Goal: Task Accomplishment & Management: Manage account settings

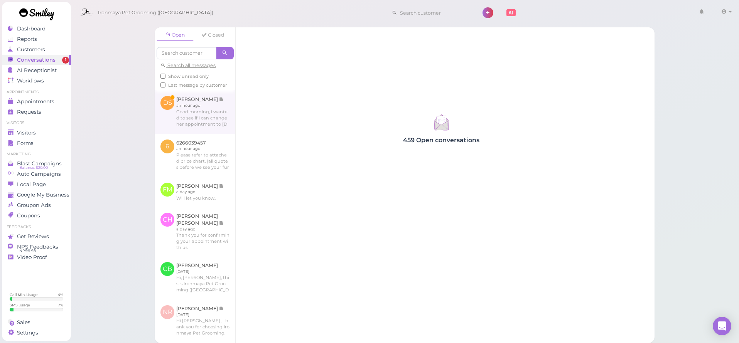
click at [216, 132] on link at bounding box center [195, 111] width 81 height 43
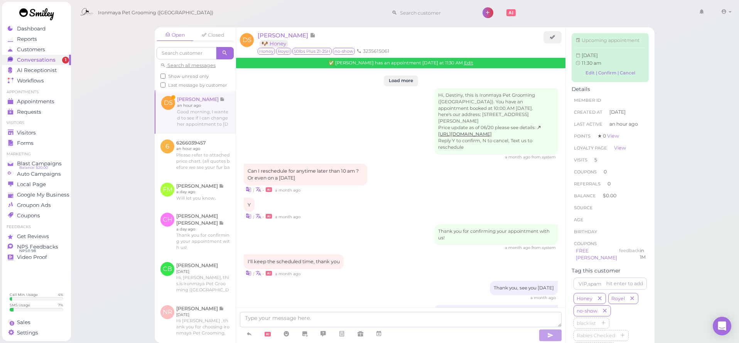
scroll to position [971, 0]
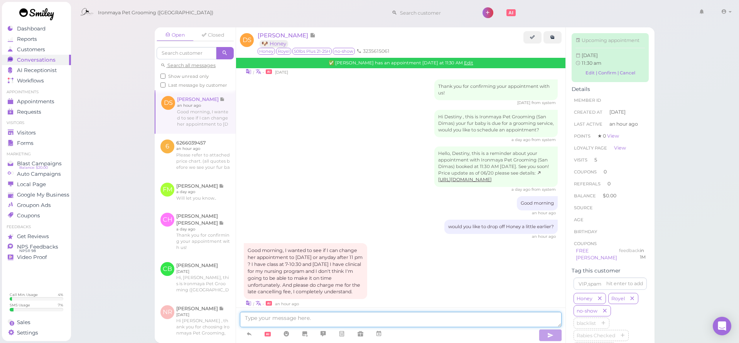
click at [266, 318] on textarea at bounding box center [401, 319] width 322 height 15
type textarea "G"
click at [587, 78] on link "Edit | Confirm | Cancel" at bounding box center [610, 73] width 69 height 10
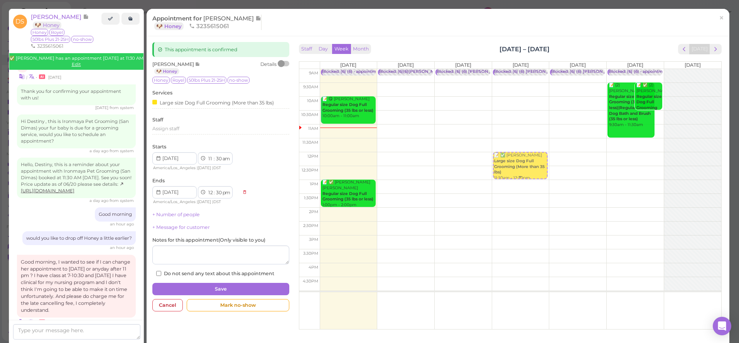
drag, startPoint x: 328, startPoint y: 149, endPoint x: 505, endPoint y: 167, distance: 178.1
click at [505, 69] on tr "Blocked: (6) (6) • appointment 📝 😋 [PERSON_NAME] Regular size Dog Full Grooming…" at bounding box center [510, 69] width 422 height 0
type input "[DATE]"
select select "12"
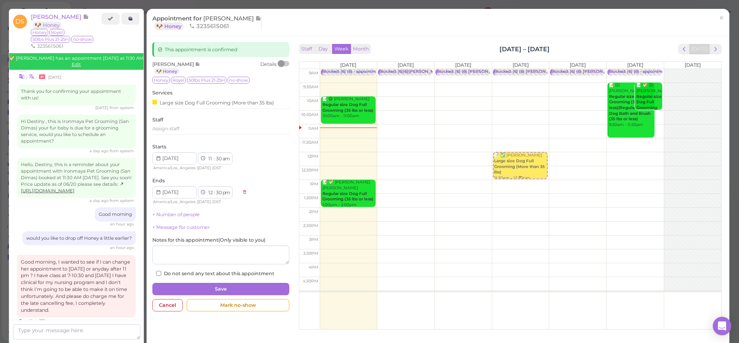
select select "00"
select select "pm"
select select "1"
select select "00"
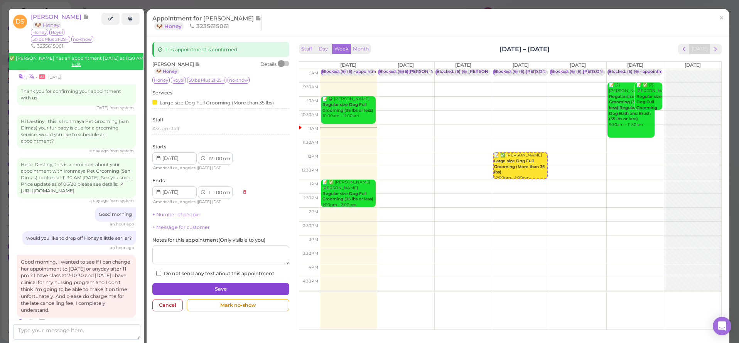
click at [202, 287] on button "Save" at bounding box center [220, 289] width 137 height 12
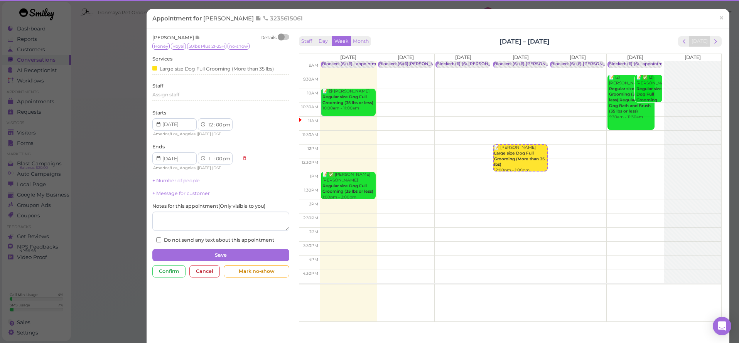
scroll to position [967, 0]
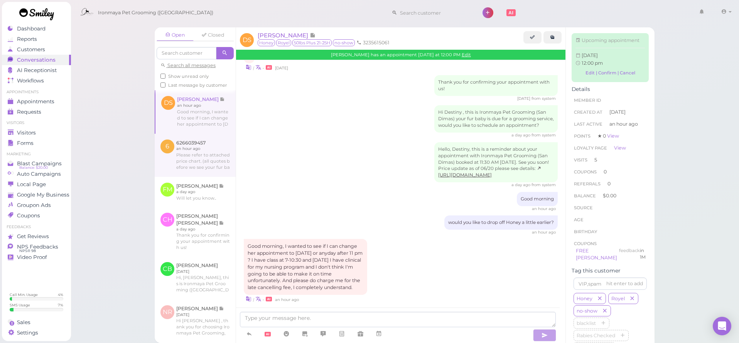
scroll to position [1040, 0]
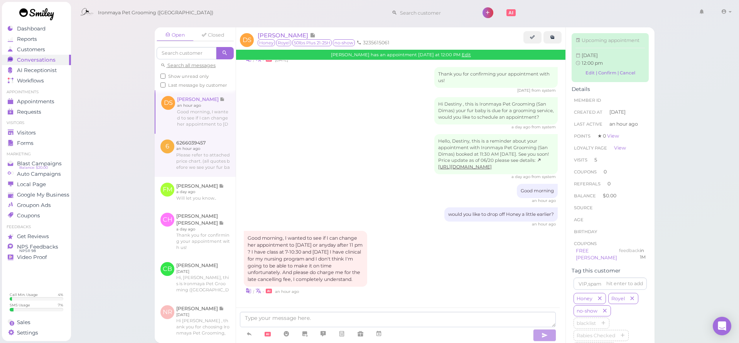
click at [204, 157] on link at bounding box center [195, 155] width 81 height 43
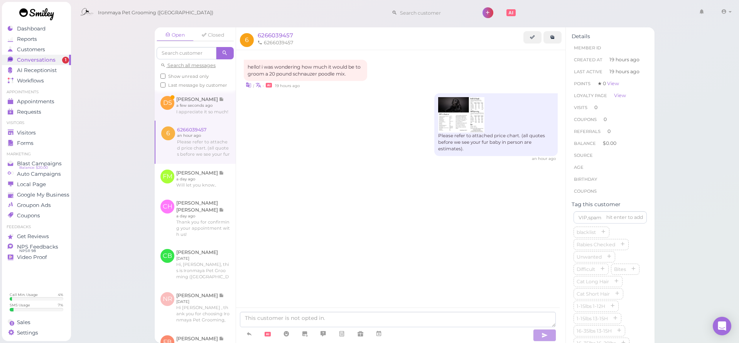
click at [220, 119] on link at bounding box center [195, 105] width 81 height 30
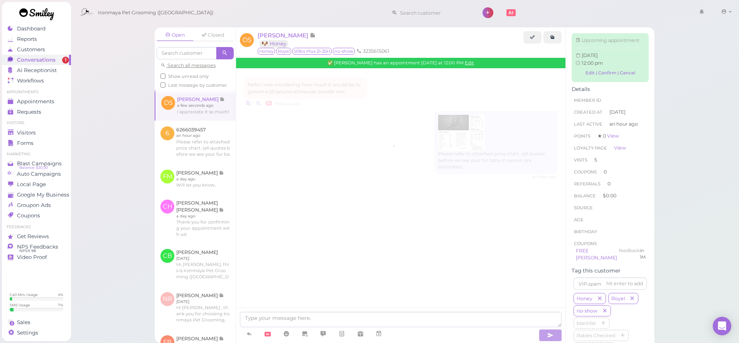
scroll to position [1026, 0]
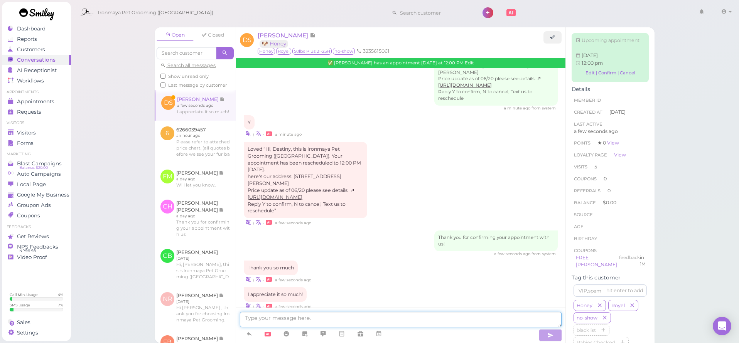
click at [283, 322] on textarea at bounding box center [401, 319] width 322 height 15
type textarea "you are welcome"
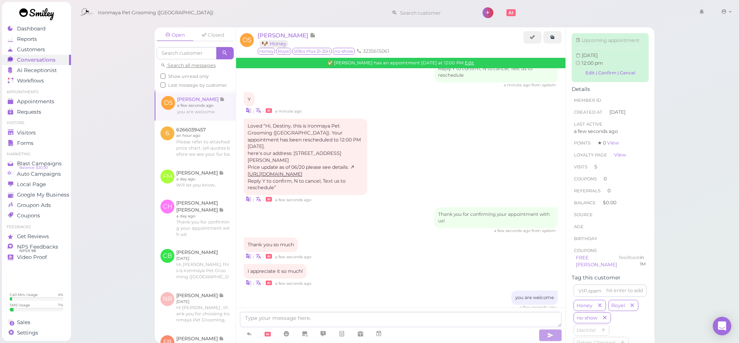
click at [407, 11] on input at bounding box center [434, 13] width 75 height 12
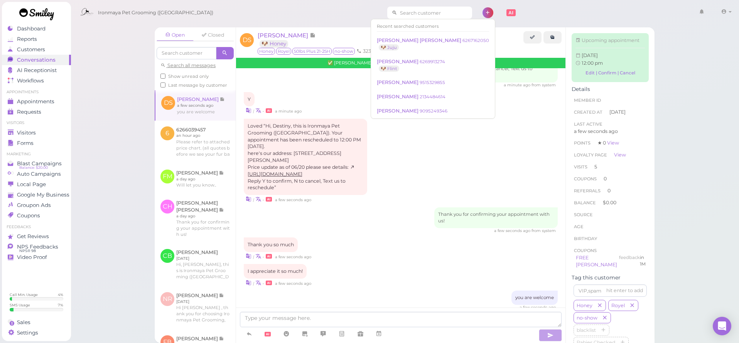
drag, startPoint x: 311, startPoint y: 342, endPoint x: 406, endPoint y: 12, distance: 343.5
click at [406, 11] on input at bounding box center [434, 13] width 75 height 12
type input "4"
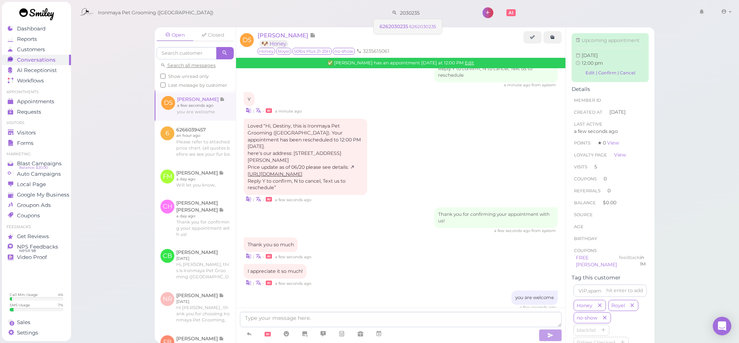
type input "2030235"
click at [419, 29] on small "6262030235" at bounding box center [422, 26] width 27 height 5
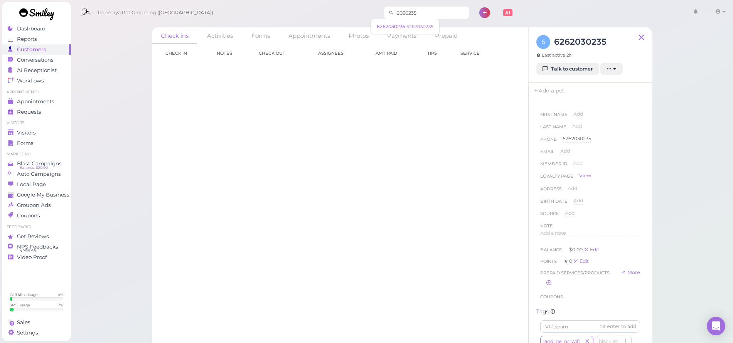
click at [422, 14] on input "2030235" at bounding box center [431, 13] width 75 height 12
click at [420, 27] on small "6262030235" at bounding box center [420, 26] width 27 height 5
click at [596, 68] on link "Talk to customer" at bounding box center [568, 69] width 63 height 12
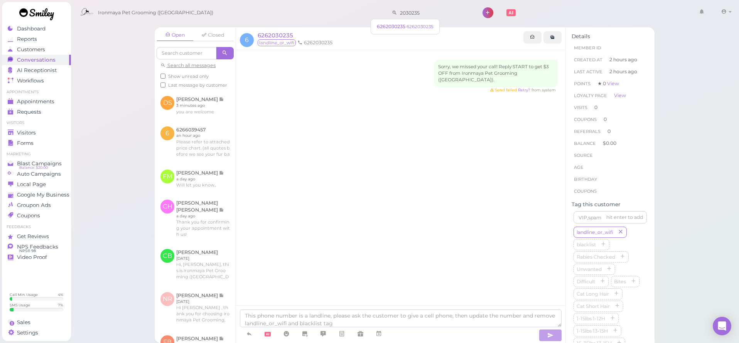
drag, startPoint x: 443, startPoint y: 12, endPoint x: 282, endPoint y: 15, distance: 160.5
click at [282, 15] on div "Ironmaya Pet Grooming ([GEOGRAPHIC_DATA]) 2030235 1 Account" at bounding box center [405, 13] width 658 height 22
type input "9094373699"
click at [409, 29] on link "9094373699 9094373699" at bounding box center [408, 26] width 69 height 15
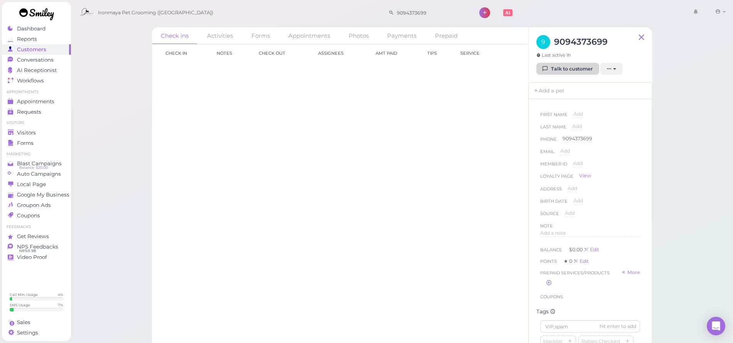
click at [563, 73] on link "Talk to customer" at bounding box center [568, 69] width 63 height 12
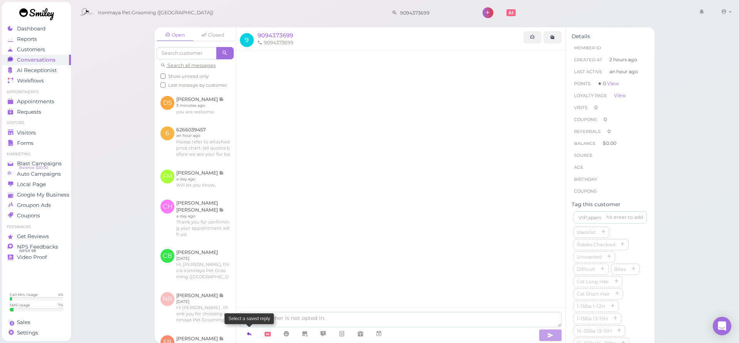
click at [253, 336] on link at bounding box center [249, 334] width 19 height 14
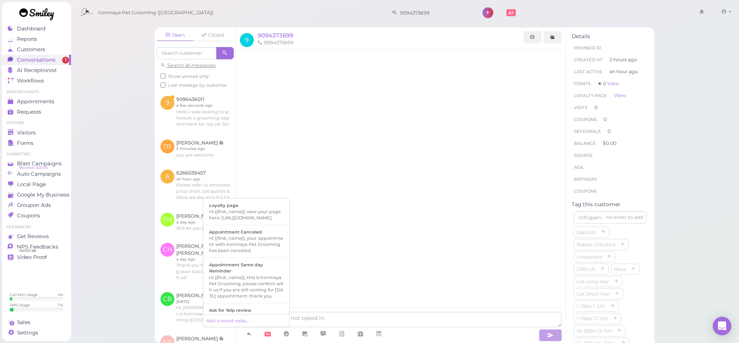
click at [287, 169] on div at bounding box center [400, 189] width 329 height 279
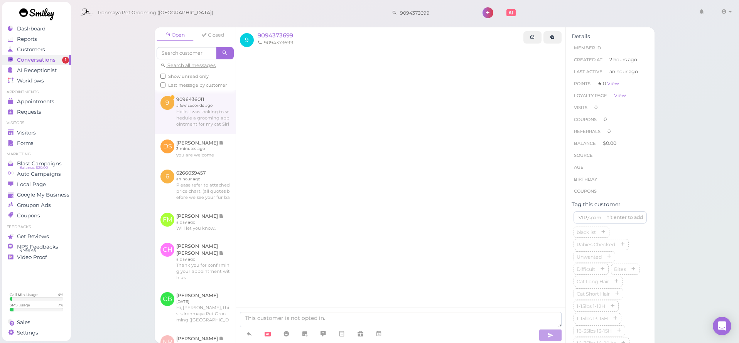
click at [216, 120] on link at bounding box center [195, 111] width 81 height 43
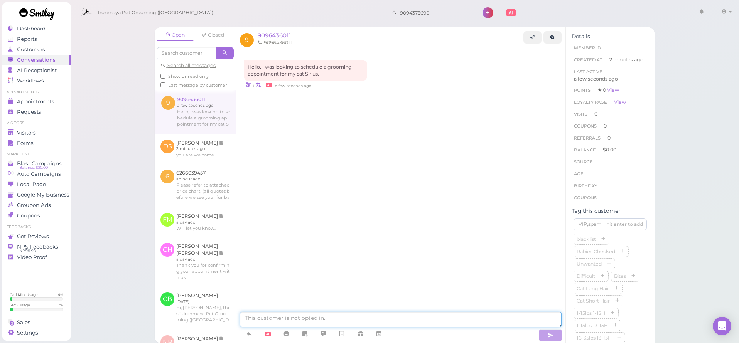
click at [360, 324] on textarea at bounding box center [401, 319] width 322 height 15
type textarea "Sure, Does Sirius need haircut or bath and brush package?"
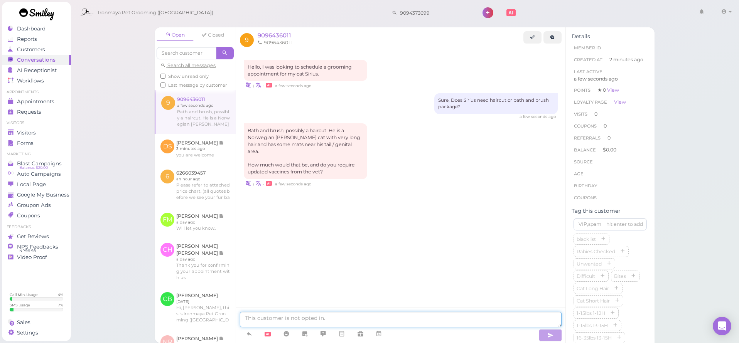
click at [314, 324] on textarea at bounding box center [401, 319] width 322 height 15
type textarea "Yes, we do require cat"
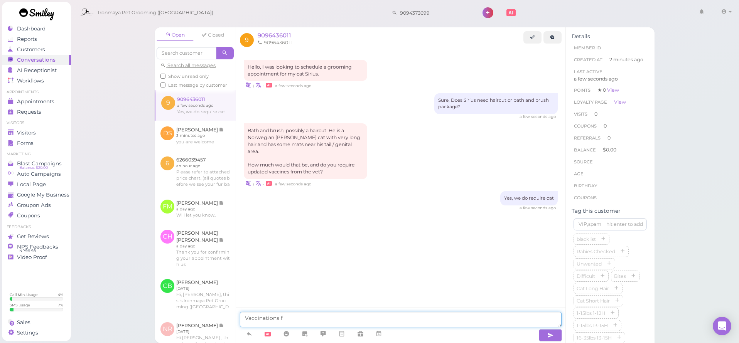
type textarea "Vaccinations"
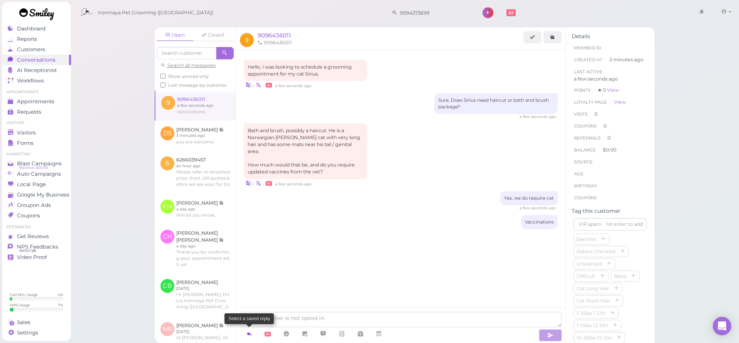
click at [250, 336] on icon at bounding box center [249, 334] width 6 height 8
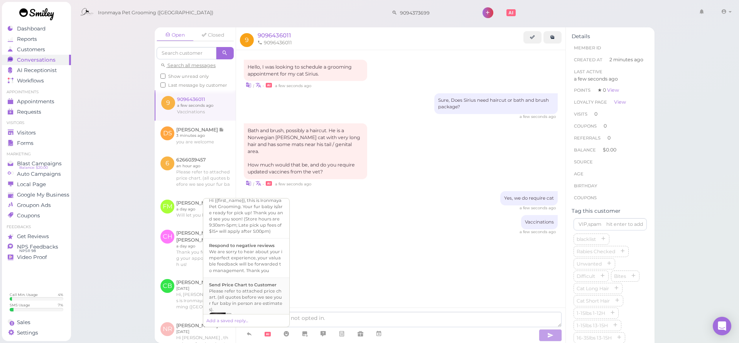
scroll to position [291, 0]
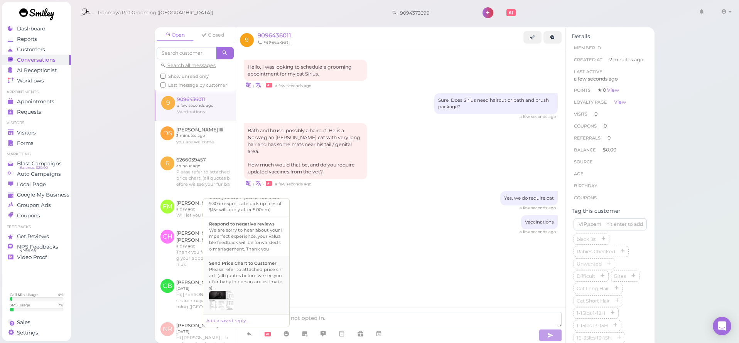
click at [245, 283] on div "Please refer to attached price chart. (all quotes before we see your fur baby i…" at bounding box center [246, 279] width 74 height 25
type textarea "Please refer to attached price chart. (all quotes before we see your fur baby i…"
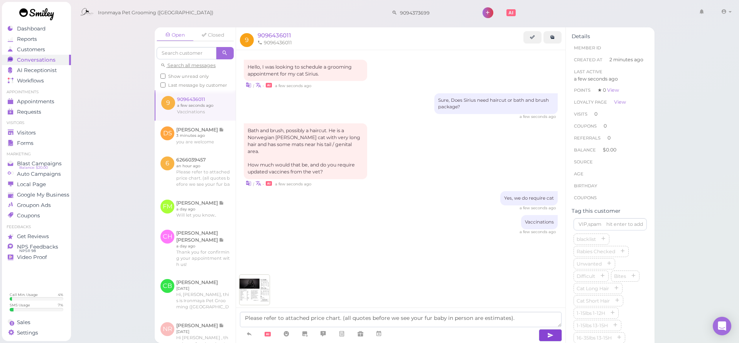
click at [543, 338] on button "button" at bounding box center [550, 335] width 23 height 12
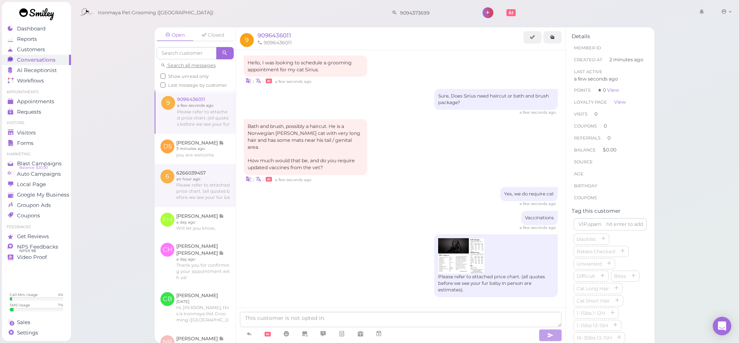
drag, startPoint x: 196, startPoint y: 165, endPoint x: 194, endPoint y: 169, distance: 4.0
click at [196, 164] on link at bounding box center [195, 149] width 81 height 30
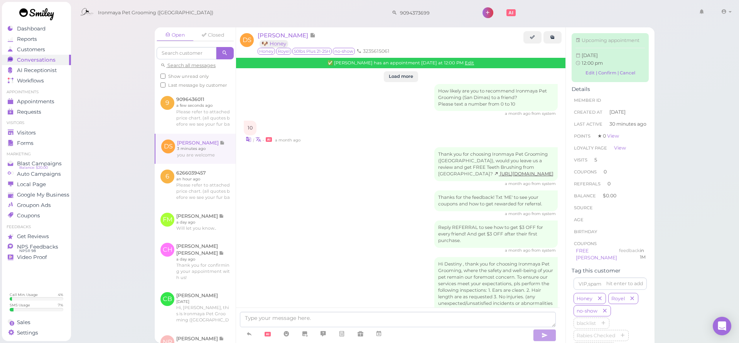
scroll to position [1008, 0]
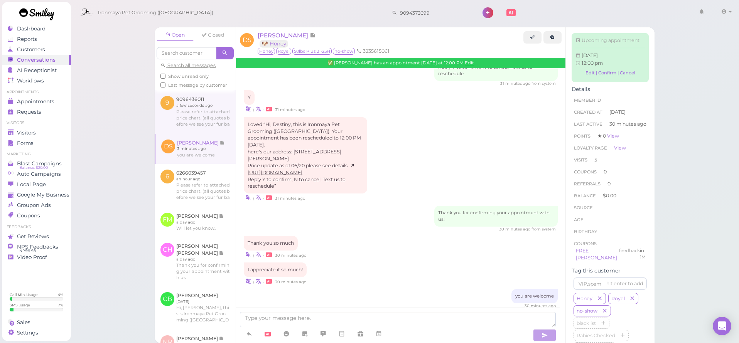
click at [213, 104] on link at bounding box center [195, 111] width 81 height 43
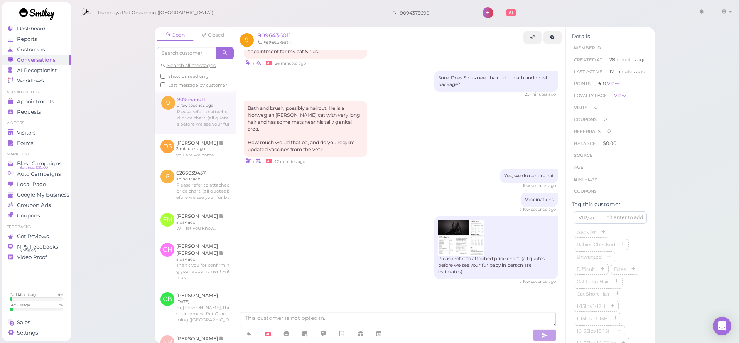
scroll to position [10, 0]
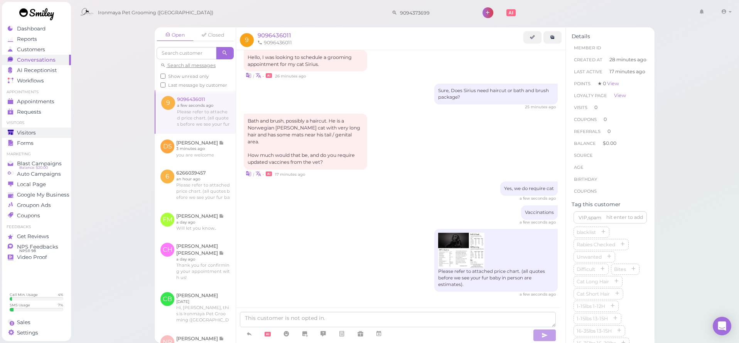
click at [30, 133] on span "Visitors" at bounding box center [26, 133] width 19 height 7
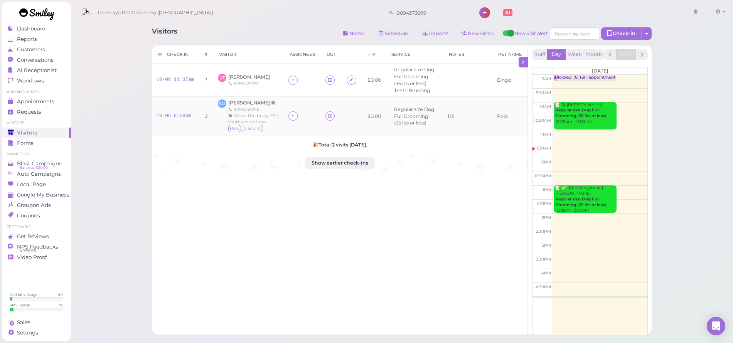
click at [265, 103] on span "[PERSON_NAME]" at bounding box center [249, 103] width 43 height 6
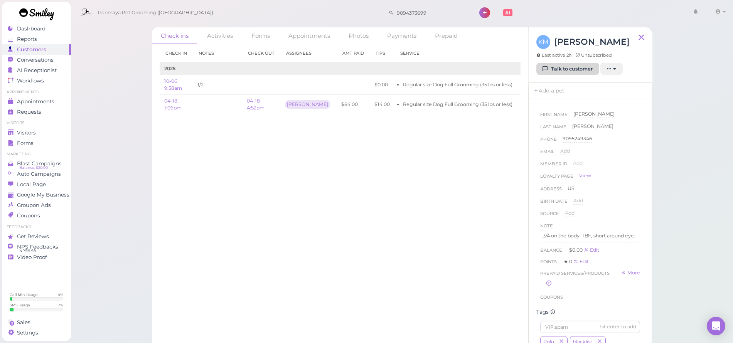
click at [586, 71] on link "Talk to customer" at bounding box center [568, 69] width 63 height 12
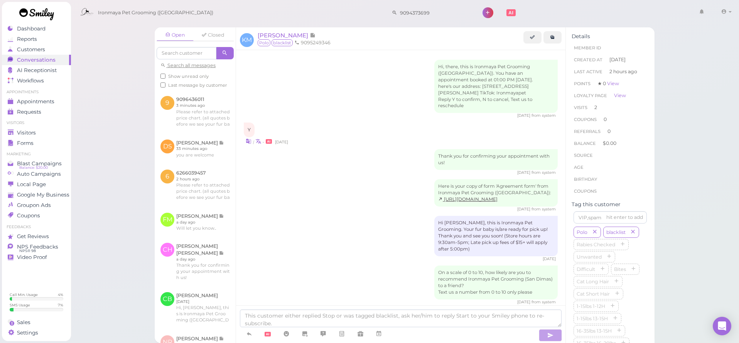
scroll to position [183, 0]
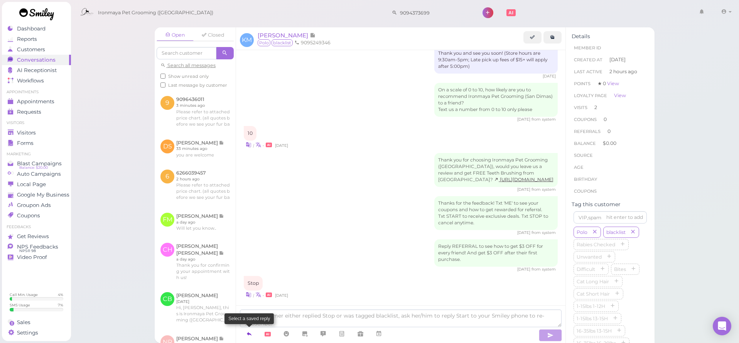
click at [251, 336] on icon at bounding box center [249, 334] width 6 height 8
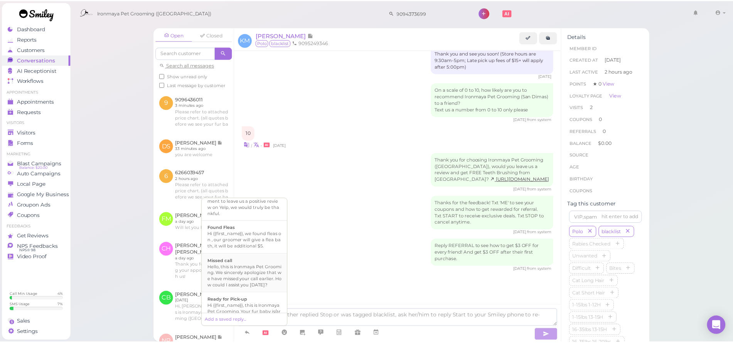
scroll to position [195, 0]
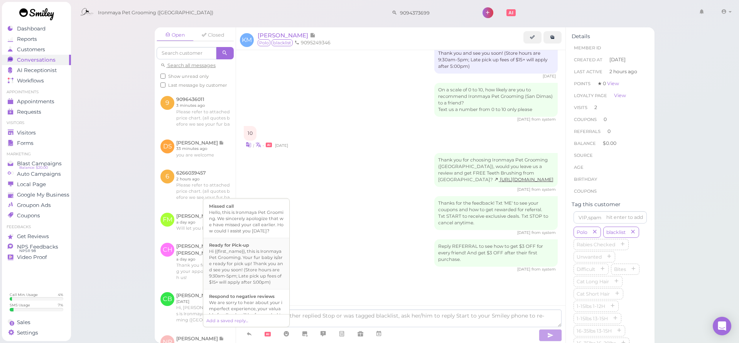
click at [238, 275] on div "Hi {{first_name}}, this is Ironmaya Pet Grooming. Your fur baby is/are ready fo…" at bounding box center [246, 266] width 74 height 37
type textarea "Hi {{first_name}}, this is Ironmaya Pet Grooming. Your fur baby is/are ready fo…"
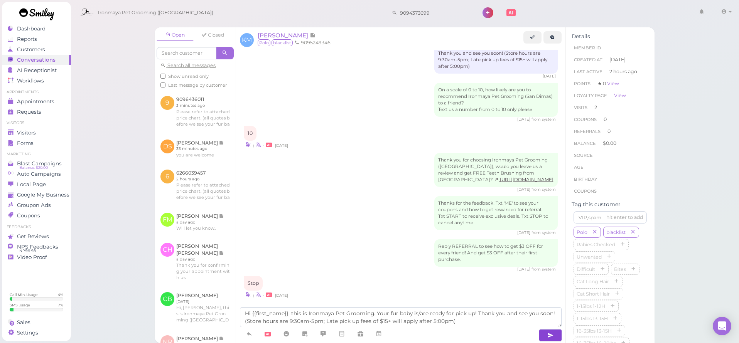
click at [548, 338] on icon "button" at bounding box center [550, 336] width 6 height 8
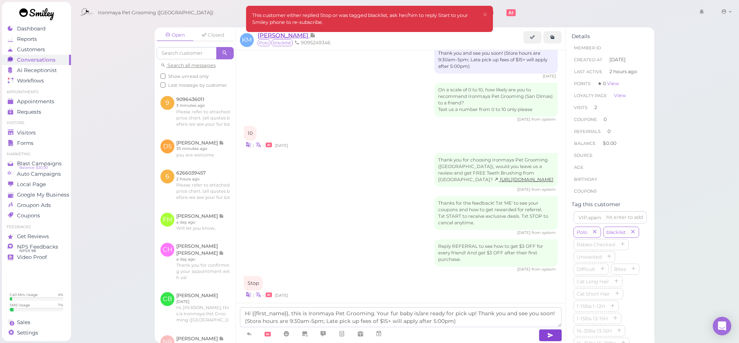
click at [279, 37] on span "[PERSON_NAME]" at bounding box center [284, 35] width 52 height 7
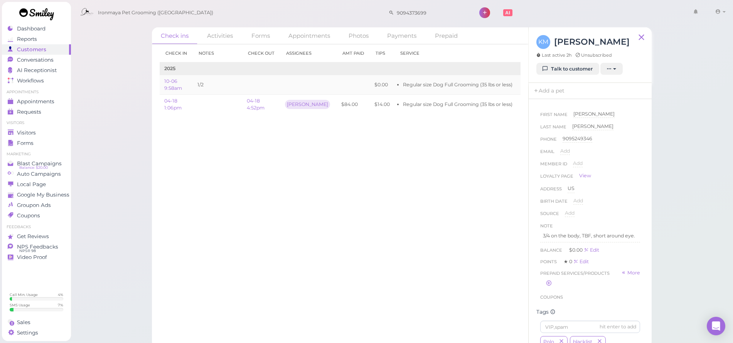
click at [522, 82] on link "Edit" at bounding box center [526, 85] width 9 height 6
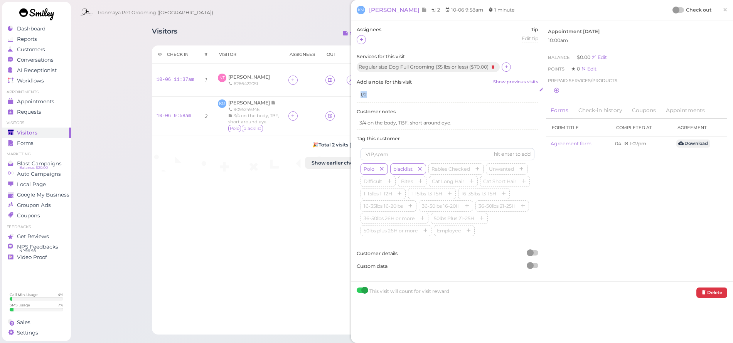
drag, startPoint x: 371, startPoint y: 95, endPoint x: 363, endPoint y: 93, distance: 8.9
click at [363, 93] on div "1/2" at bounding box center [448, 95] width 182 height 15
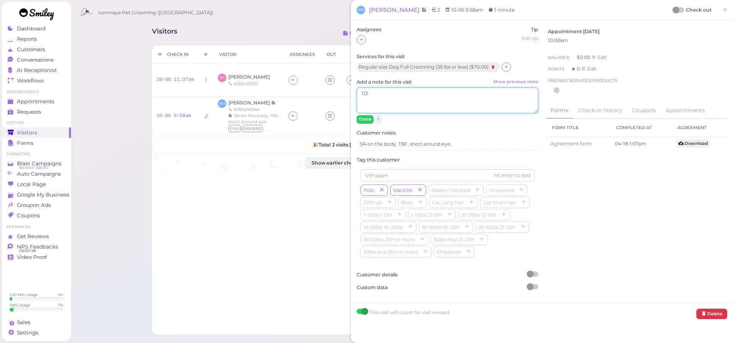
drag, startPoint x: 363, startPoint y: 93, endPoint x: 376, endPoint y: 96, distance: 13.8
click at [376, 95] on textarea "1/2" at bounding box center [448, 101] width 182 height 26
type textarea "5/8"
click at [357, 117] on button "Done" at bounding box center [365, 119] width 17 height 8
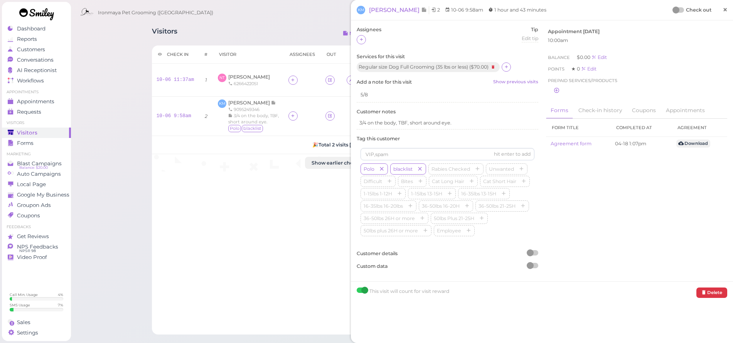
click at [723, 11] on span "×" at bounding box center [725, 9] width 5 height 11
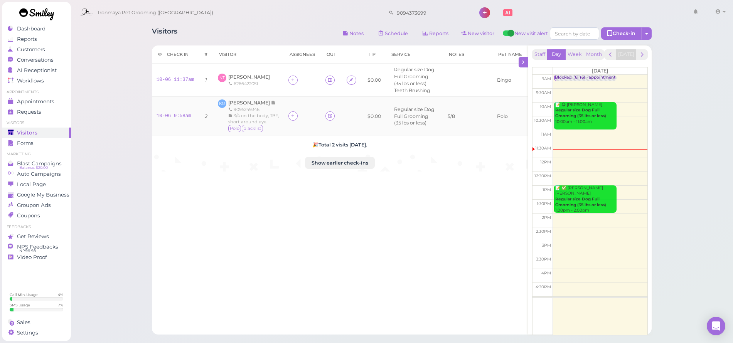
click at [246, 100] on span "[PERSON_NAME]" at bounding box center [249, 103] width 43 height 6
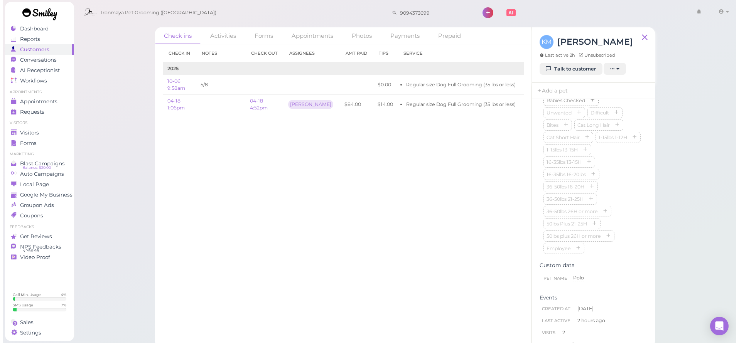
scroll to position [191, 0]
click at [600, 154] on icon "button" at bounding box center [599, 151] width 5 height 5
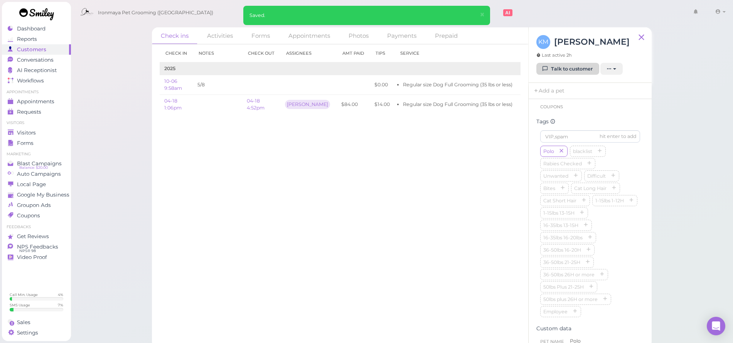
click at [571, 67] on link "Talk to customer" at bounding box center [568, 69] width 63 height 12
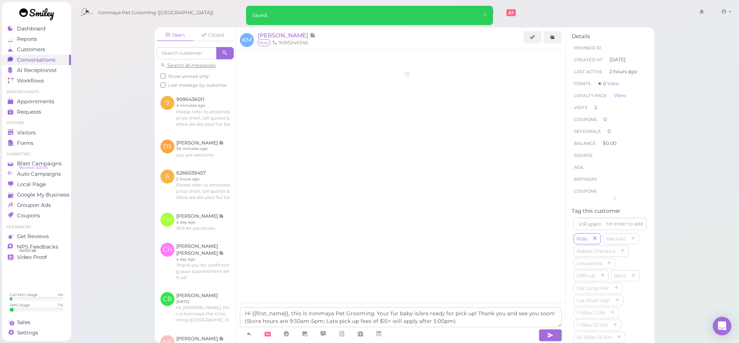
scroll to position [183, 0]
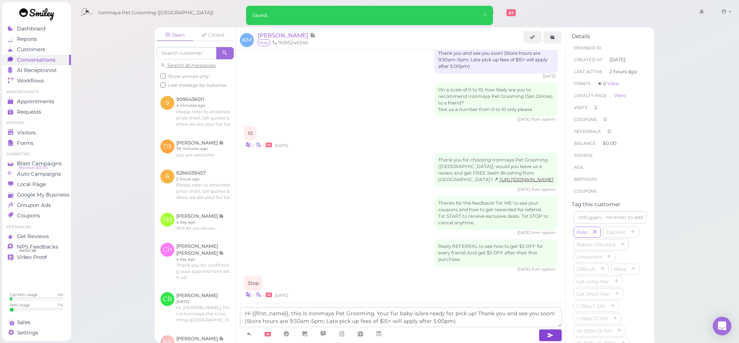
click at [542, 338] on button "button" at bounding box center [550, 335] width 23 height 12
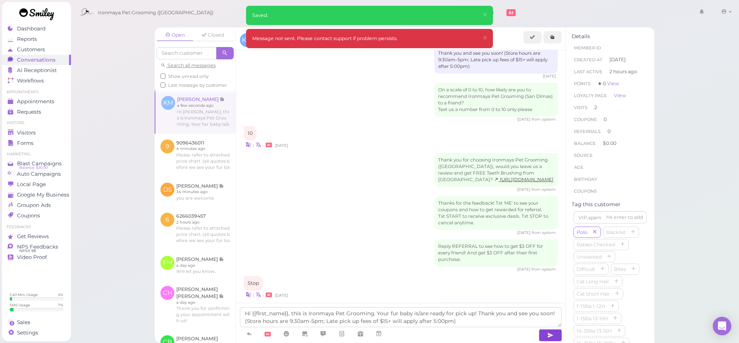
scroll to position [225, 0]
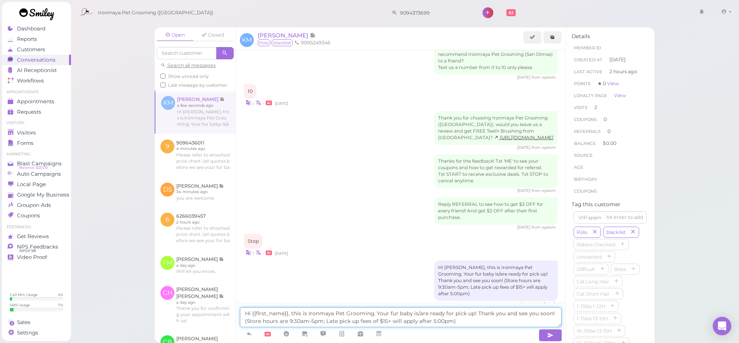
drag, startPoint x: 494, startPoint y: 322, endPoint x: 150, endPoint y: 314, distance: 343.8
click at [150, 314] on div "Open Closed Search all messages Show unread only Last message by customer KM [P…" at bounding box center [404, 183] width 519 height 322
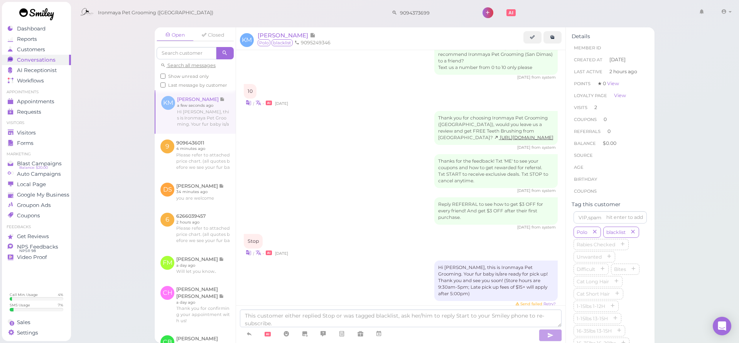
click at [356, 234] on div "Stop | • [DATE]" at bounding box center [401, 245] width 314 height 23
click at [219, 168] on link at bounding box center [195, 155] width 81 height 43
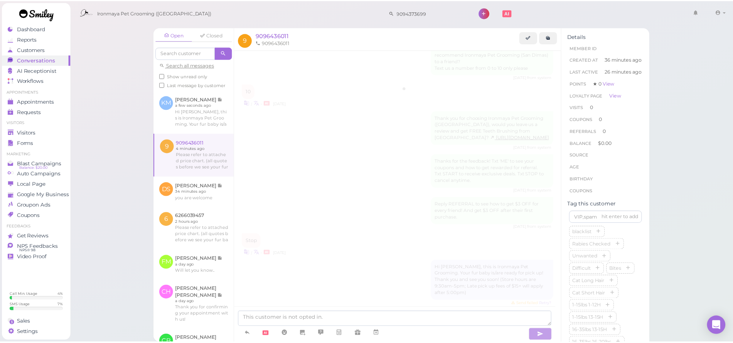
scroll to position [10, 0]
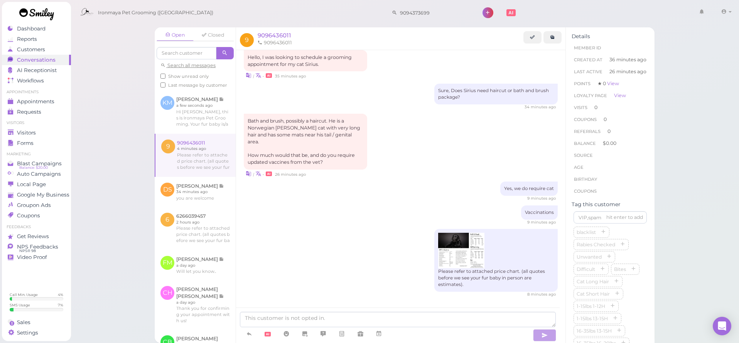
click at [454, 247] on img at bounding box center [461, 251] width 46 height 36
click at [98, 64] on div "Open Closed Search all messages Show unread only Last message by customer KM [P…" at bounding box center [405, 171] width 669 height 343
click at [46, 107] on link "Requests 0" at bounding box center [36, 112] width 69 height 10
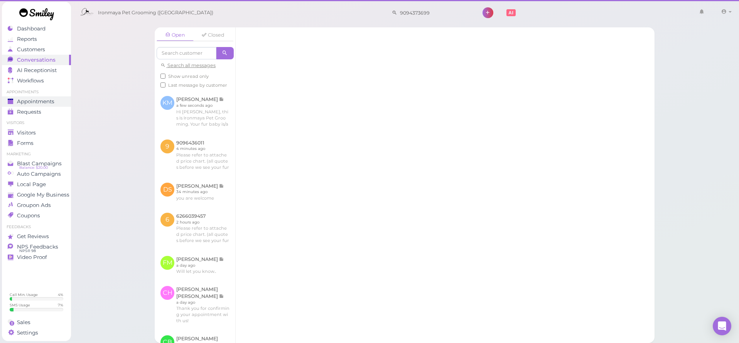
click at [45, 101] on span "Appointments" at bounding box center [35, 101] width 37 height 7
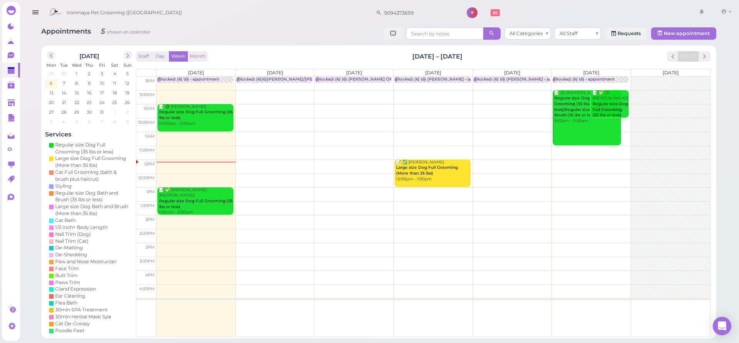
click at [10, 327] on icon at bounding box center [12, 326] width 5 height 5
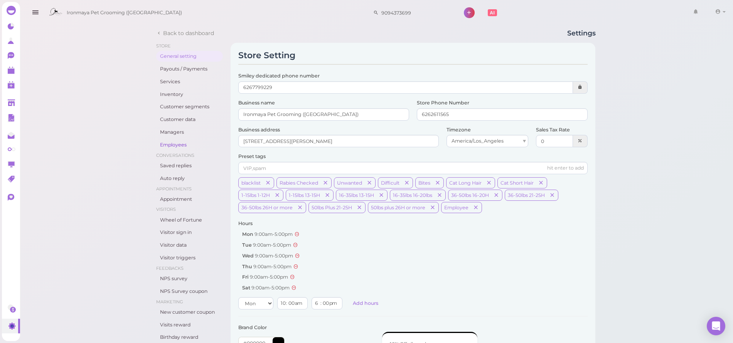
click at [171, 141] on link "Employees" at bounding box center [189, 145] width 67 height 11
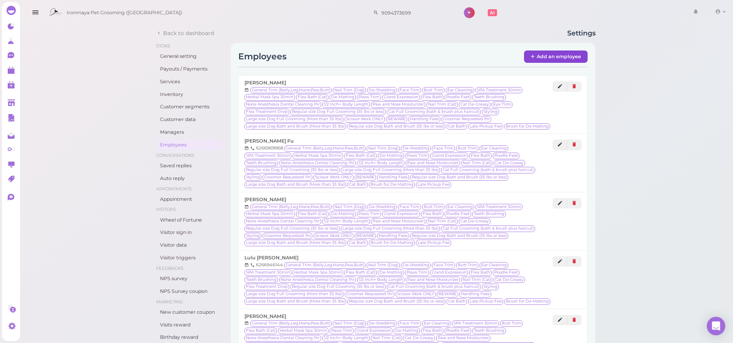
click at [565, 56] on link "Add an employee" at bounding box center [556, 57] width 64 height 12
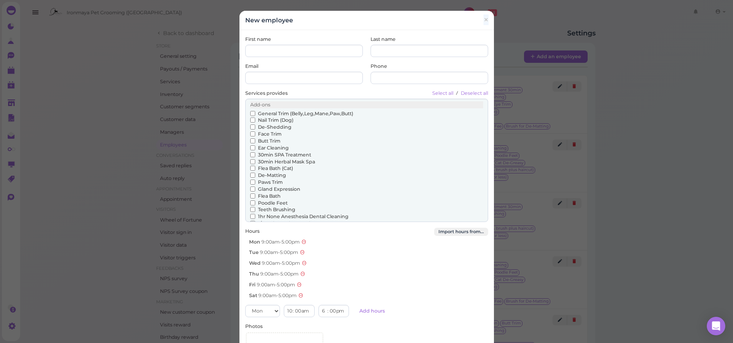
click at [483, 19] on span "×" at bounding box center [485, 20] width 5 height 11
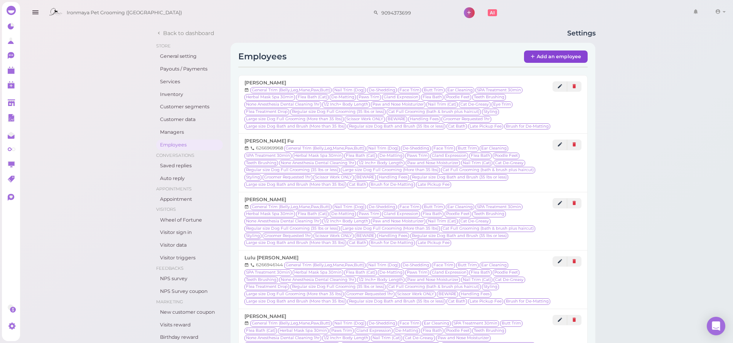
click at [570, 59] on link "Add an employee" at bounding box center [556, 57] width 64 height 12
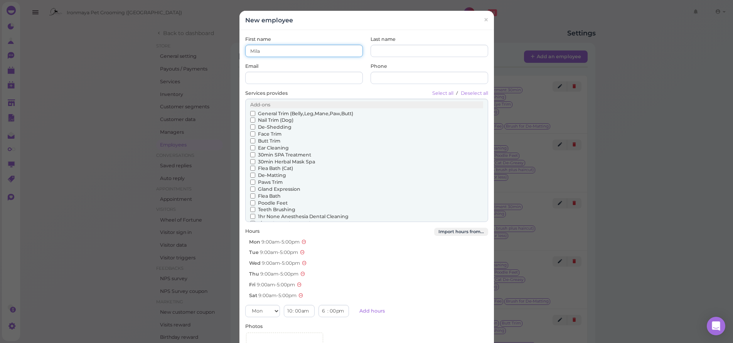
type input "Mila"
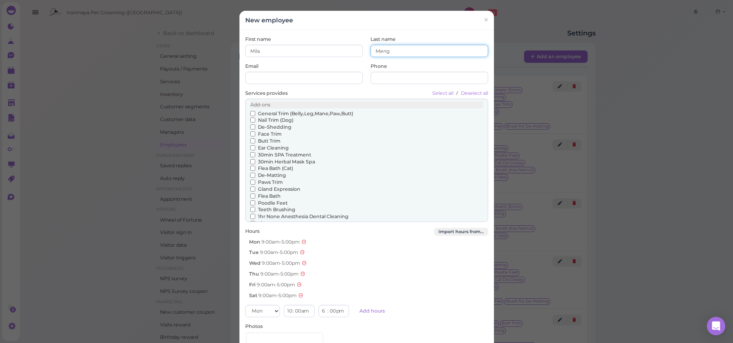
type input "Meng"
click at [250, 113] on input "General Trim (Belly,Leg,Mane,Paw,Butt)" at bounding box center [252, 113] width 5 height 5
click at [251, 119] on input "Nail Trim (Dog)" at bounding box center [252, 120] width 5 height 5
click at [250, 127] on input "De-Shedding" at bounding box center [252, 127] width 5 height 5
click at [250, 138] on label "Butt Trim" at bounding box center [265, 141] width 30 height 7
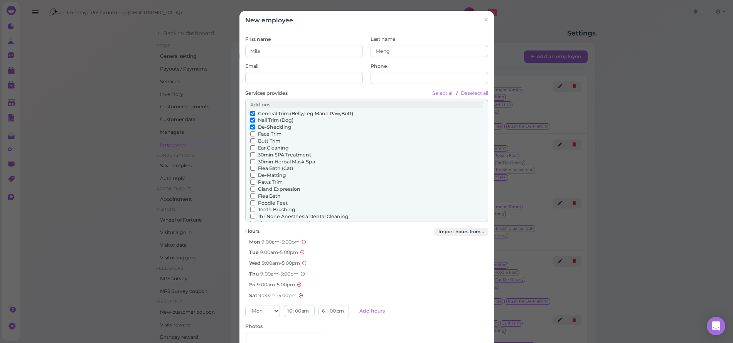
click at [250, 138] on input "Butt Trim" at bounding box center [252, 140] width 5 height 5
click at [250, 132] on input "Face Trim" at bounding box center [252, 134] width 5 height 5
drag, startPoint x: 250, startPoint y: 130, endPoint x: 248, endPoint y: 144, distance: 14.0
click at [250, 145] on input "Ear Cleaning" at bounding box center [252, 147] width 5 height 5
click at [250, 152] on input "30min SPA Treatment" at bounding box center [252, 154] width 5 height 5
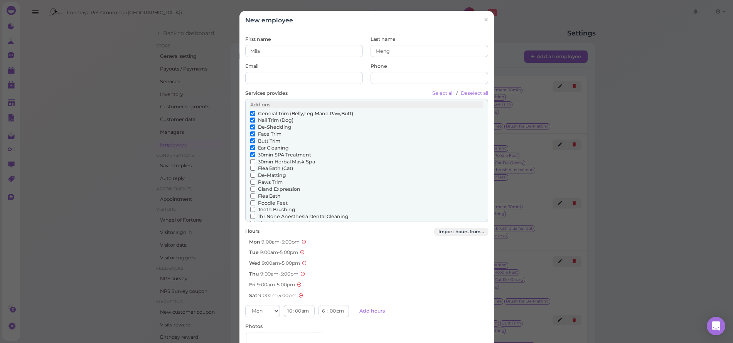
click at [250, 159] on input "30min Herbal Mask Spa" at bounding box center [252, 161] width 5 height 5
click at [251, 166] on input "Flea Bath (Cat)" at bounding box center [252, 168] width 5 height 5
click at [251, 173] on input "De-Matting" at bounding box center [252, 175] width 5 height 5
click at [250, 186] on label "Gland Expression" at bounding box center [275, 189] width 50 height 7
click at [250, 187] on input "Gland Expression" at bounding box center [252, 189] width 5 height 5
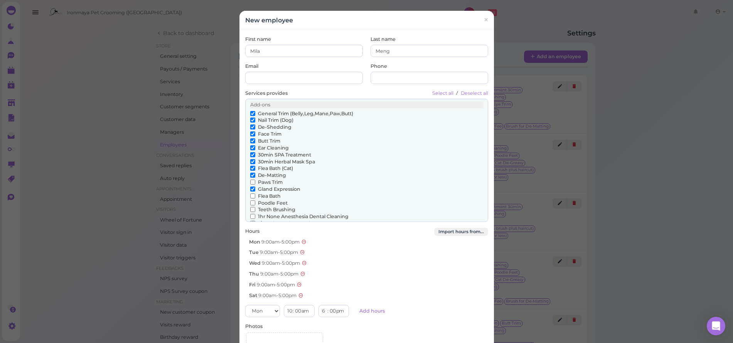
click at [251, 180] on input "Paws Trim" at bounding box center [252, 182] width 5 height 5
click at [250, 194] on input "Flea Bath" at bounding box center [252, 196] width 5 height 5
click at [250, 200] on label "Poodle Feet" at bounding box center [268, 203] width 37 height 7
click at [250, 201] on input "Poodle Feet" at bounding box center [252, 203] width 5 height 5
click at [250, 207] on input "Teeth Brushing" at bounding box center [252, 209] width 5 height 5
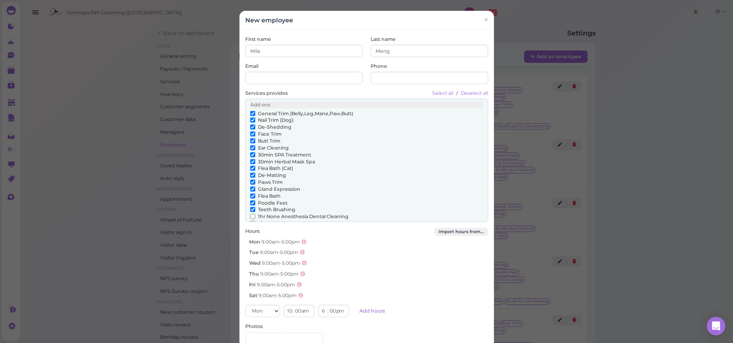
click at [250, 214] on input "1hr None Anesthesia Dental Cleaning" at bounding box center [252, 216] width 5 height 5
click at [250, 221] on input "1/2 Inch+ Body Length" at bounding box center [252, 223] width 5 height 5
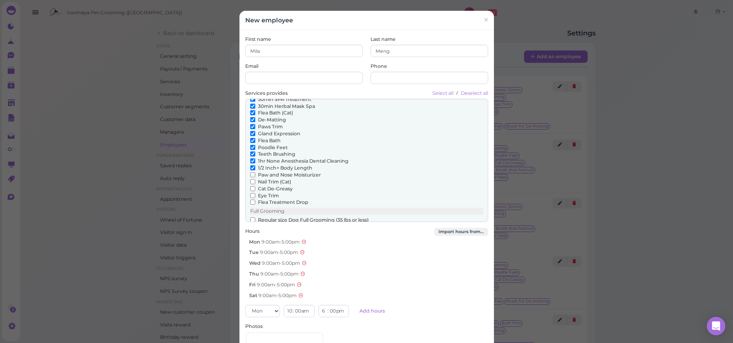
scroll to position [106, 0]
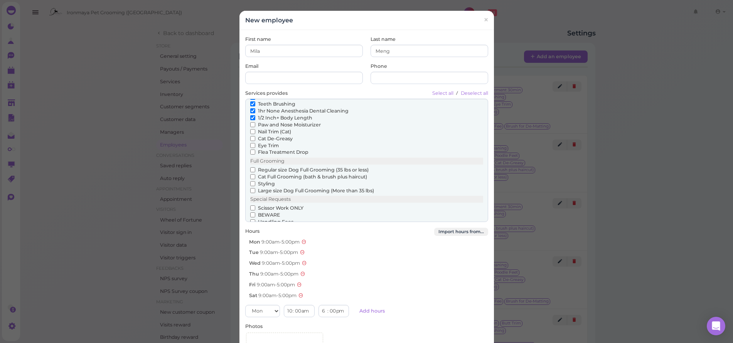
click at [253, 122] on label "Paw and Nose Moisturizer" at bounding box center [285, 125] width 71 height 7
click at [253, 122] on input "Paw and Nose Moisturizer" at bounding box center [252, 124] width 5 height 5
click at [251, 129] on input "Nail Trim (Cat)" at bounding box center [252, 131] width 5 height 5
click at [250, 136] on input "Cat De-Greasy" at bounding box center [252, 138] width 5 height 5
click at [250, 143] on input "Eye Trim" at bounding box center [252, 145] width 5 height 5
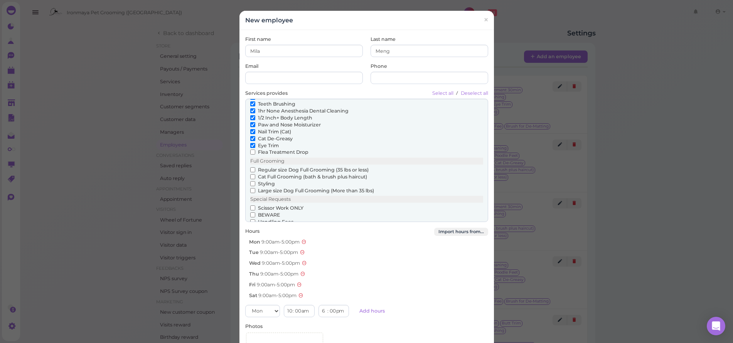
click at [251, 150] on input "Flea Treatment Drop" at bounding box center [252, 152] width 5 height 5
click at [251, 158] on div "Full Grooming" at bounding box center [366, 161] width 233 height 7
click at [252, 167] on label "Regular size Dog Full Grooming (35 lbs or less)" at bounding box center [309, 170] width 118 height 7
click at [252, 167] on input "Regular size Dog Full Grooming (35 lbs or less)" at bounding box center [252, 169] width 5 height 5
click at [252, 174] on label "Cat Full Grooming (bath & brush plus haircut)" at bounding box center [308, 177] width 117 height 7
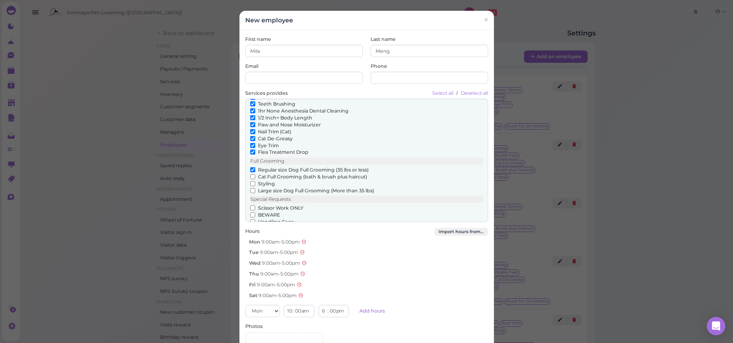
click at [252, 174] on input "Cat Full Grooming (bath & brush plus haircut)" at bounding box center [252, 176] width 5 height 5
click at [251, 188] on input "Large size Dog Full Grooming (More than 35 lbs)" at bounding box center [252, 190] width 5 height 5
click at [253, 181] on label "Styling" at bounding box center [262, 184] width 25 height 7
click at [253, 181] on input "Styling" at bounding box center [252, 183] width 5 height 5
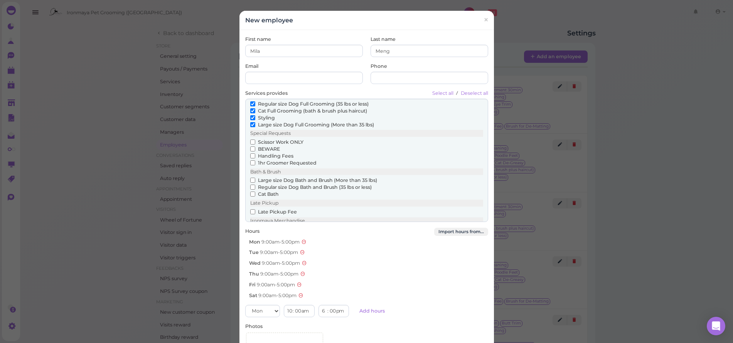
click at [250, 140] on input "Scissor Work ONLY" at bounding box center [252, 142] width 5 height 5
click at [247, 141] on div "Add-ons General Trim (Belly,Leg,Mane,Paw,Butt) Nail Trim (Dog) De-Shedding Face…" at bounding box center [366, 160] width 243 height 123
click at [250, 147] on input "BEWARE" at bounding box center [252, 149] width 5 height 5
click at [252, 160] on label "1hr Groomer Requested" at bounding box center [283, 163] width 66 height 7
click at [252, 160] on input "1hr Groomer Requested" at bounding box center [252, 162] width 5 height 5
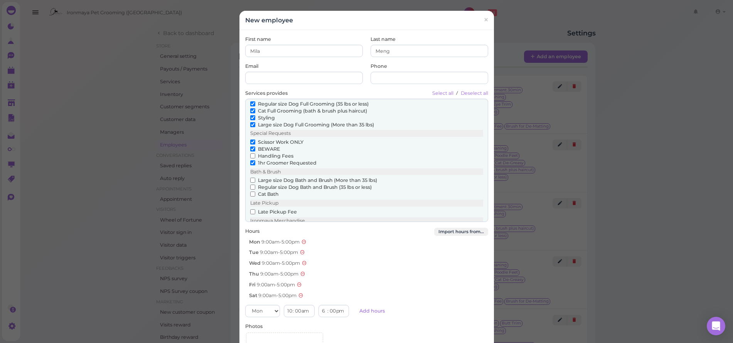
click at [252, 153] on label "Handling Fees" at bounding box center [271, 156] width 43 height 7
click at [252, 154] on input "Handling Fees" at bounding box center [252, 156] width 5 height 5
click at [251, 178] on input "Large size Dog Bath and Brush (More than 35 lbs)" at bounding box center [252, 180] width 5 height 5
click at [251, 185] on input "Regular size Dog Bath and Brush (35 lbs or less)" at bounding box center [252, 187] width 5 height 5
click at [252, 191] on label "Cat Bath" at bounding box center [264, 194] width 29 height 7
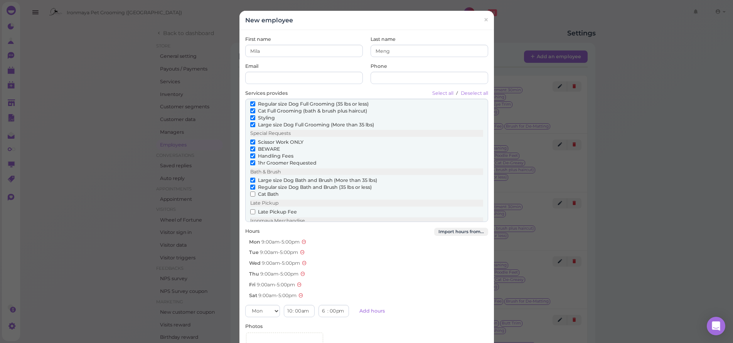
click at [252, 192] on input "Cat Bath" at bounding box center [252, 194] width 5 height 5
click at [255, 209] on label "Late Pickup Fee" at bounding box center [273, 212] width 47 height 7
click at [255, 209] on input "Late Pickup Fee" at bounding box center [252, 211] width 5 height 5
click at [250, 227] on input "Brush for De-Matting" at bounding box center [252, 229] width 5 height 5
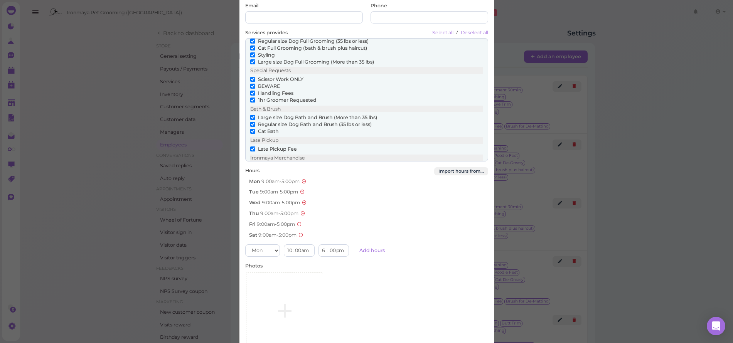
scroll to position [81, 0]
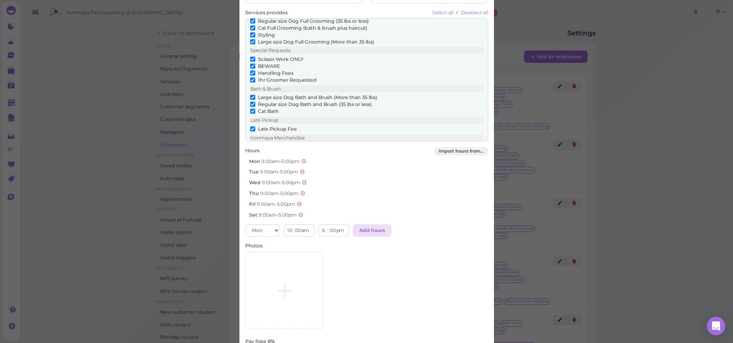
click at [376, 226] on link "Add hours" at bounding box center [372, 230] width 39 height 12
click at [305, 223] on icon at bounding box center [306, 226] width 5 height 6
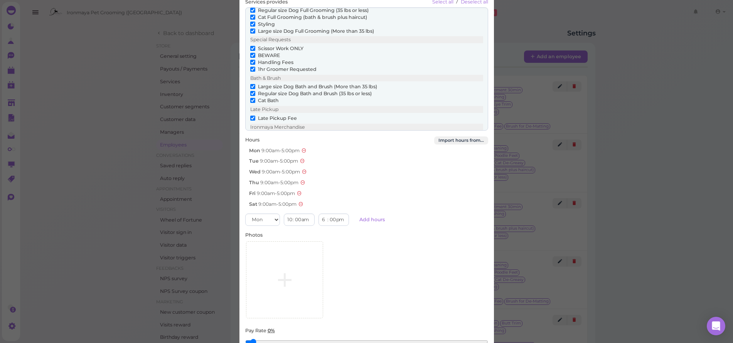
scroll to position [160, 0]
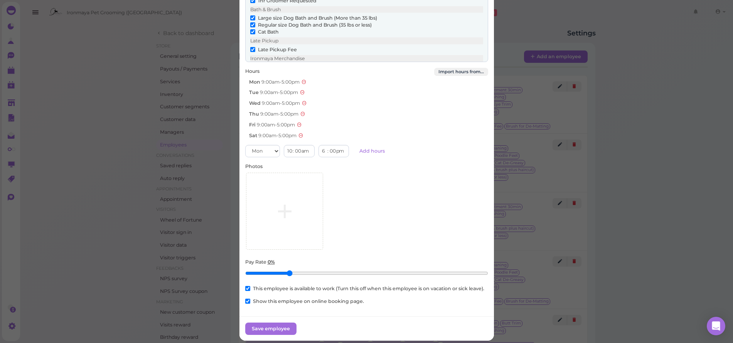
click at [287, 272] on input "Pay Rate 0%" at bounding box center [366, 273] width 243 height 12
click at [314, 269] on input "Pay Rate 16%" at bounding box center [366, 273] width 243 height 12
drag, startPoint x: 336, startPoint y: 266, endPoint x: 346, endPoint y: 270, distance: 11.6
click at [336, 267] on input "Pay Rate 28%" at bounding box center [366, 273] width 243 height 12
click at [351, 270] on input "Pay Rate 38%" at bounding box center [366, 273] width 243 height 12
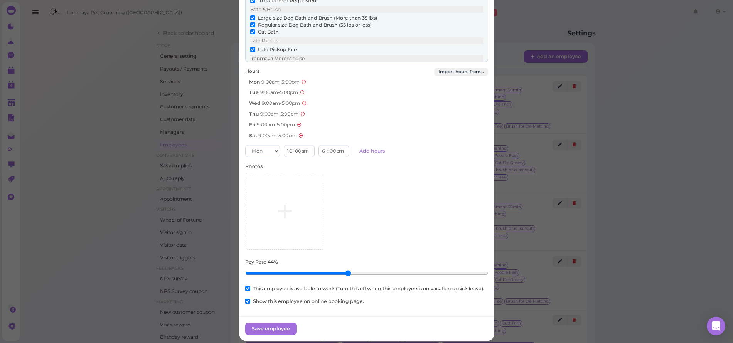
click at [346, 269] on input "Pay Rate 44%" at bounding box center [366, 273] width 243 height 12
type input "0.4"
click at [341, 270] on input "Pay Rate 42%" at bounding box center [366, 273] width 243 height 12
click at [283, 324] on button "Save employee" at bounding box center [270, 329] width 51 height 12
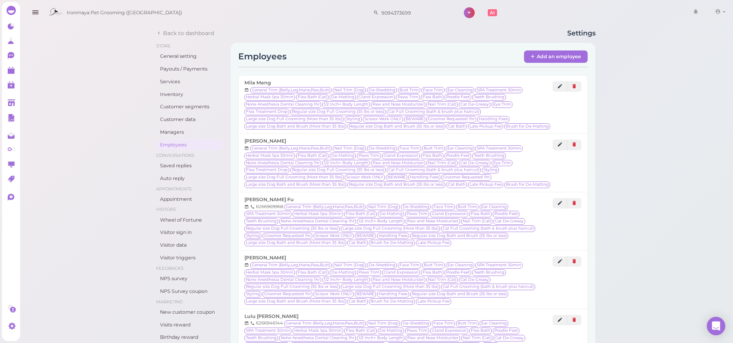
click at [41, 14] on button "button" at bounding box center [35, 13] width 20 height 22
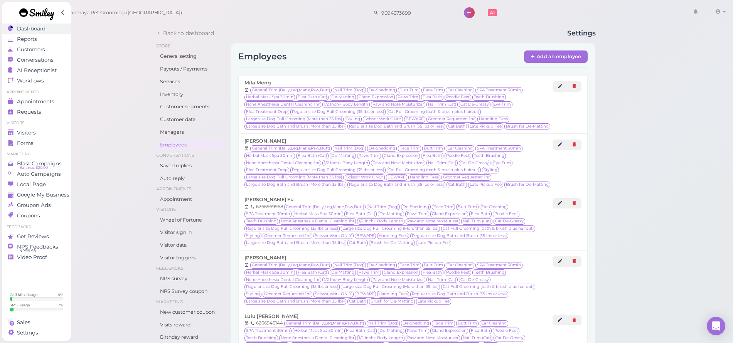
click at [33, 28] on span "Dashboard" at bounding box center [31, 28] width 29 height 7
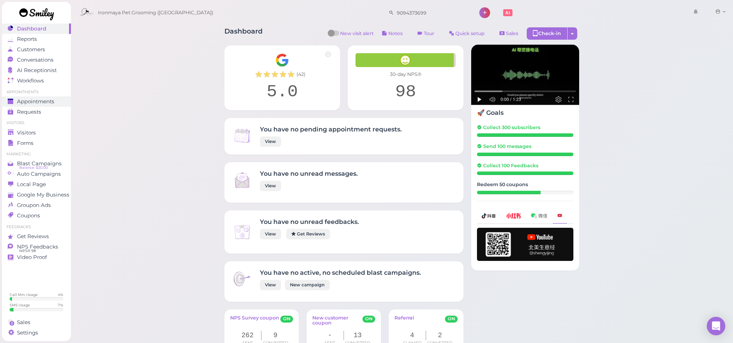
click at [58, 100] on div "Appointments" at bounding box center [36, 101] width 56 height 7
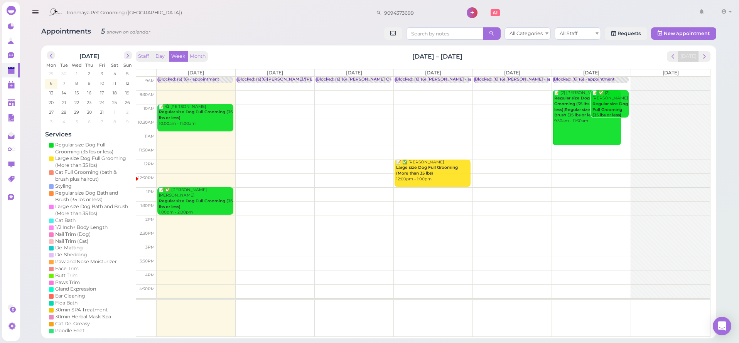
click at [39, 12] on icon "button" at bounding box center [35, 13] width 8 height 10
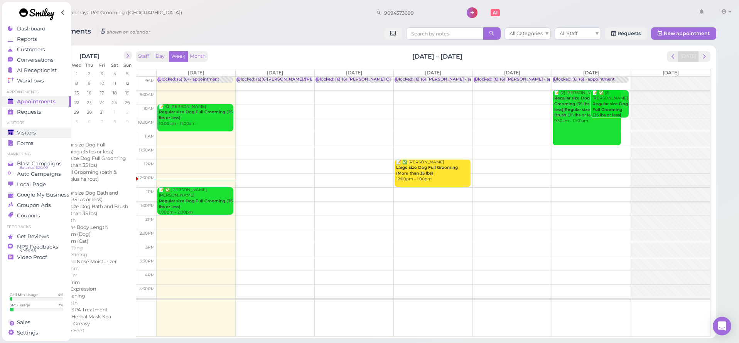
click at [33, 133] on span "Visitors" at bounding box center [26, 133] width 19 height 7
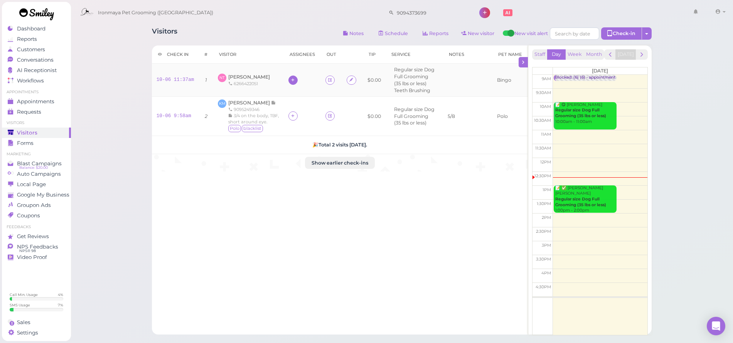
click at [295, 81] on icon at bounding box center [292, 80] width 5 height 6
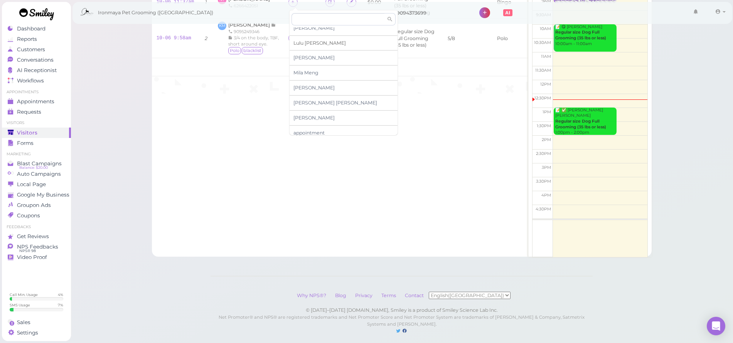
scroll to position [4, 0]
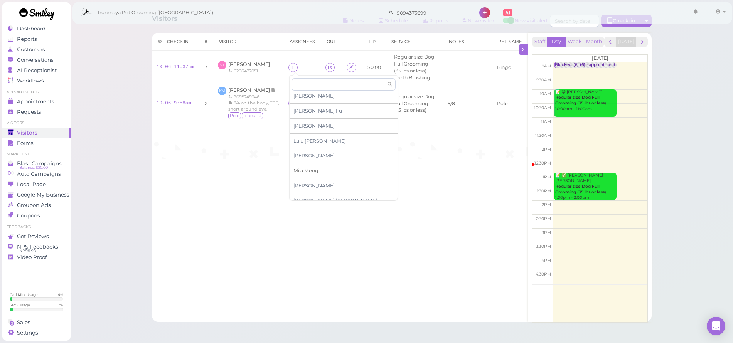
click at [312, 169] on span "[PERSON_NAME]" at bounding box center [306, 171] width 25 height 6
click at [292, 104] on icon at bounding box center [292, 103] width 5 height 6
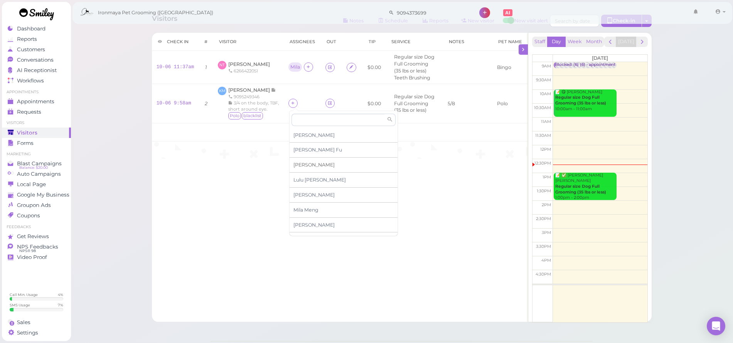
click at [305, 162] on span "[PERSON_NAME]" at bounding box center [314, 165] width 41 height 6
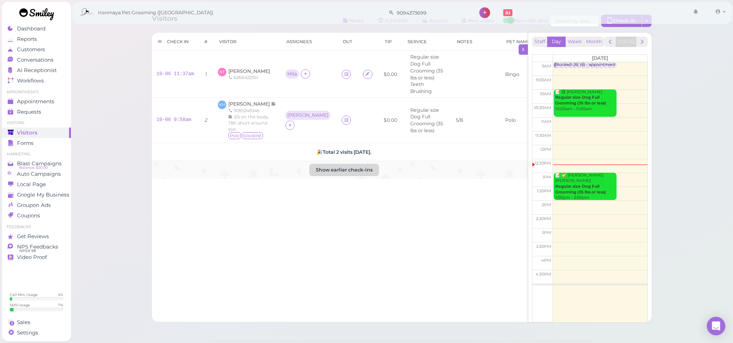
click at [350, 164] on button "Show earlier check-ins" at bounding box center [344, 170] width 70 height 12
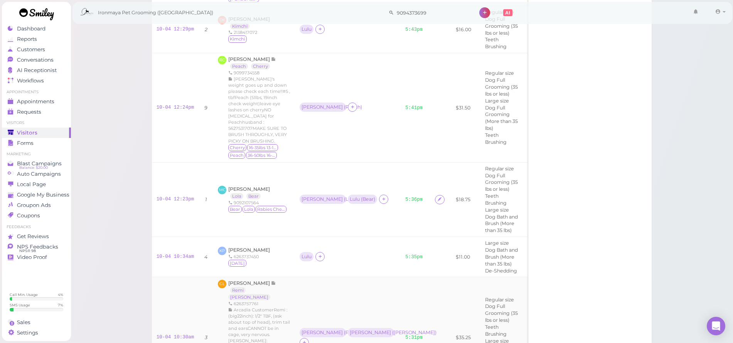
scroll to position [616, 0]
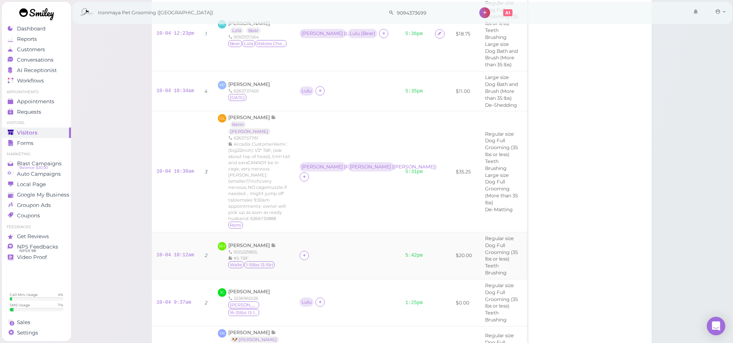
click at [305, 251] on div at bounding box center [348, 255] width 96 height 9
click at [305, 232] on td at bounding box center [348, 255] width 106 height 47
click at [303, 251] on div at bounding box center [304, 255] width 9 height 9
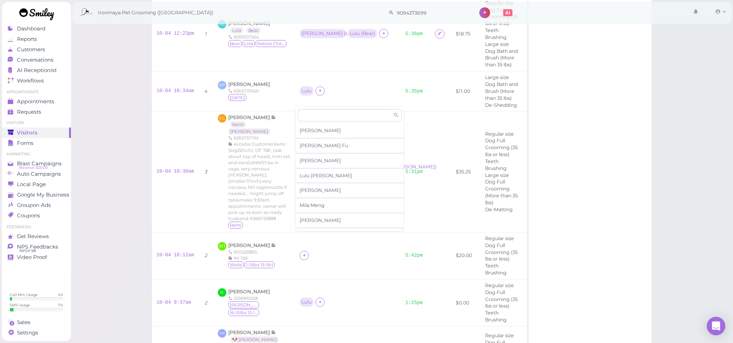
click at [318, 204] on span "[PERSON_NAME]" at bounding box center [312, 206] width 25 height 6
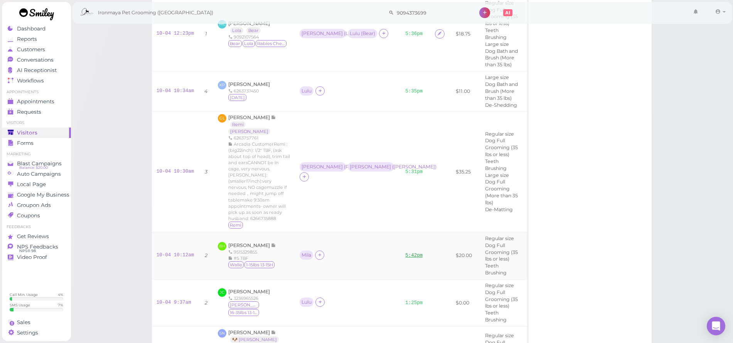
click at [405, 253] on link "5:42pm" at bounding box center [413, 255] width 17 height 5
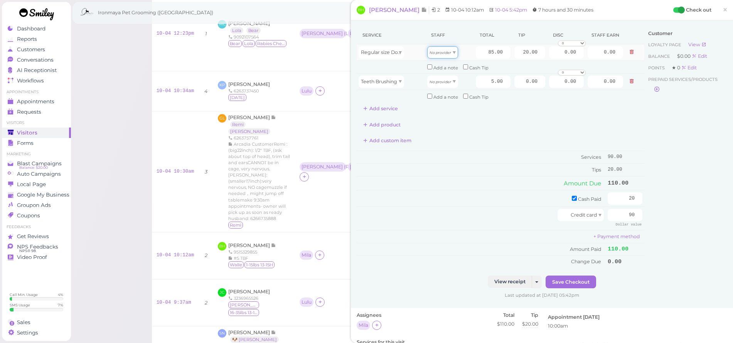
click at [444, 55] on span "No provider" at bounding box center [441, 52] width 22 height 6
type input "34.00"
click at [437, 80] on icon "No provider" at bounding box center [441, 82] width 22 height 4
type input "2.00"
click at [579, 276] on button "Save Checkout" at bounding box center [571, 282] width 51 height 12
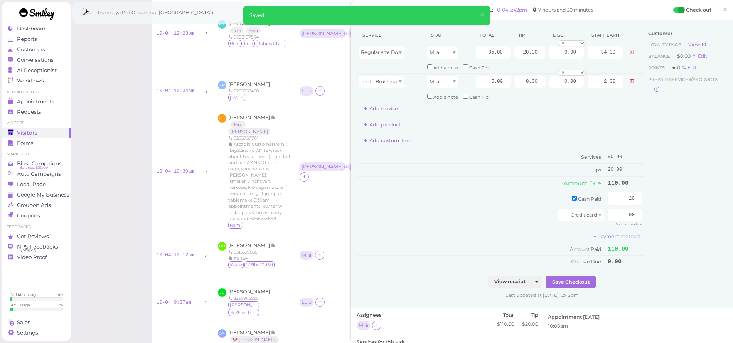
click at [723, 9] on span "×" at bounding box center [725, 9] width 5 height 11
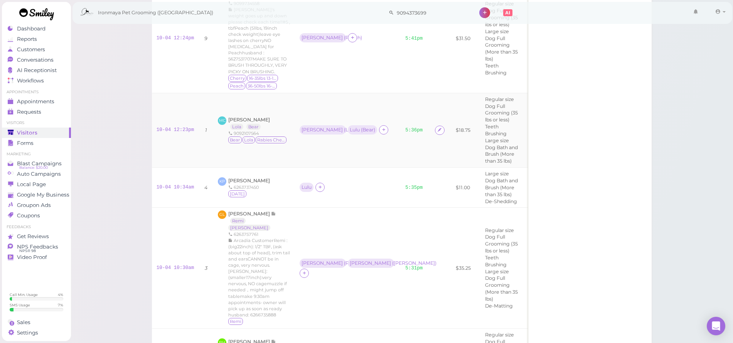
scroll to position [457, 0]
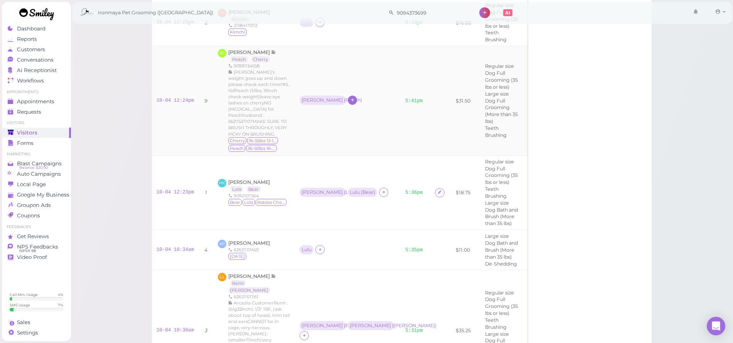
click at [350, 97] on icon at bounding box center [352, 100] width 5 height 6
click at [353, 203] on span "[PERSON_NAME]" at bounding box center [349, 203] width 25 height 6
click at [405, 98] on link "5:41pm" at bounding box center [413, 100] width 17 height 5
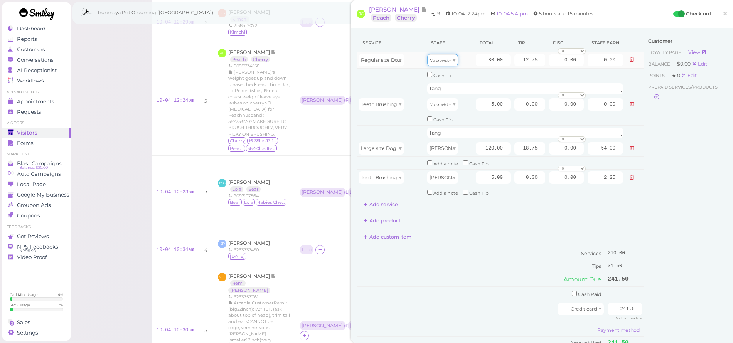
click at [444, 61] on icon "No provider" at bounding box center [441, 60] width 22 height 4
type input "32.00"
click at [439, 103] on icon "No provider" at bounding box center [441, 105] width 22 height 4
type input "2.00"
click at [517, 204] on div "Service Staff Total Tip Disc Staff earn Regular size Dog Full Grooming (35 lbs …" at bounding box center [501, 122] width 288 height 177
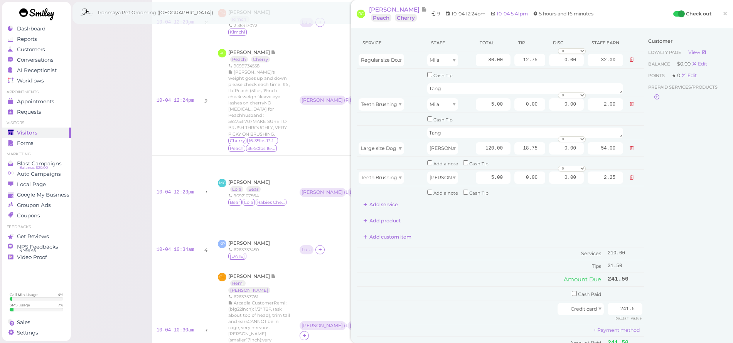
scroll to position [127, 0]
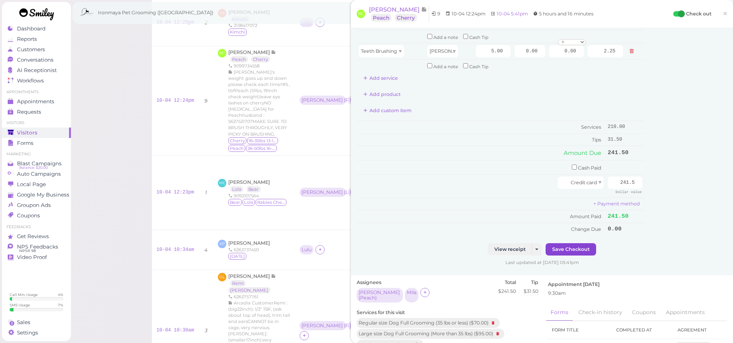
click at [571, 243] on button "Save Checkout" at bounding box center [571, 249] width 51 height 12
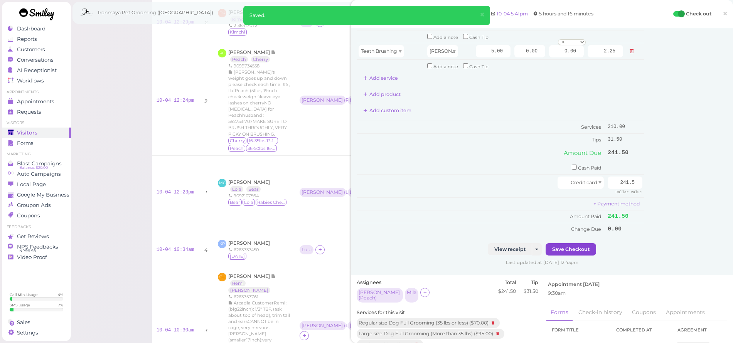
click at [573, 243] on button "Save Checkout" at bounding box center [571, 249] width 51 height 12
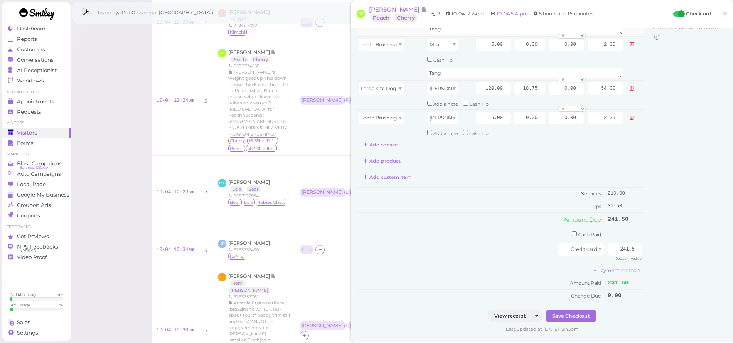
scroll to position [0, 0]
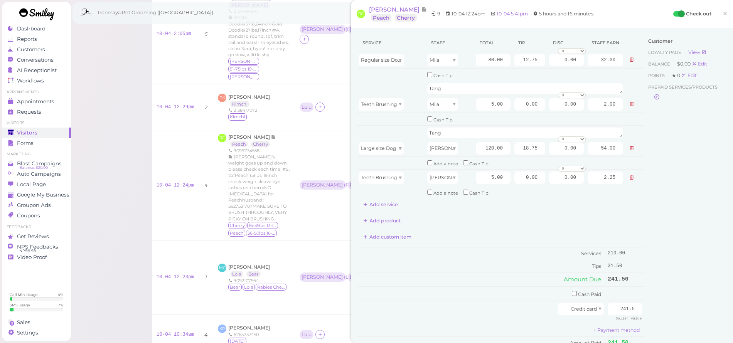
click at [723, 15] on span "×" at bounding box center [725, 13] width 5 height 11
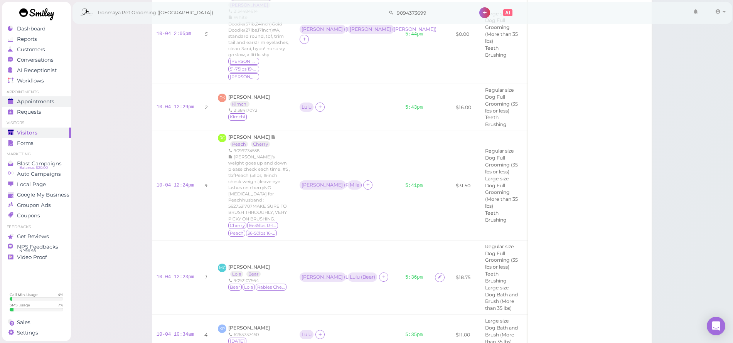
click at [58, 100] on div "Appointments" at bounding box center [36, 101] width 56 height 7
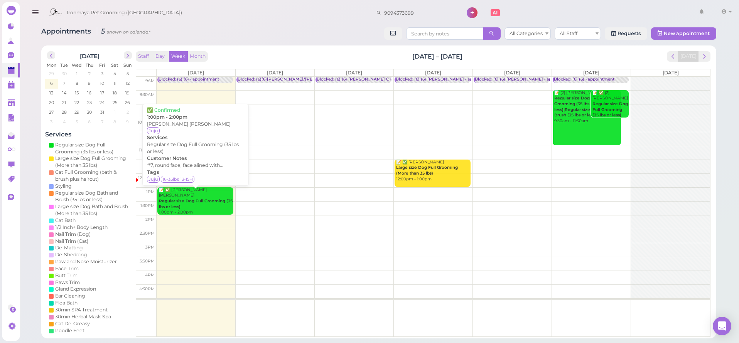
click at [204, 199] on b "Regular size Dog Full Grooming (35 lbs or less)" at bounding box center [196, 204] width 74 height 11
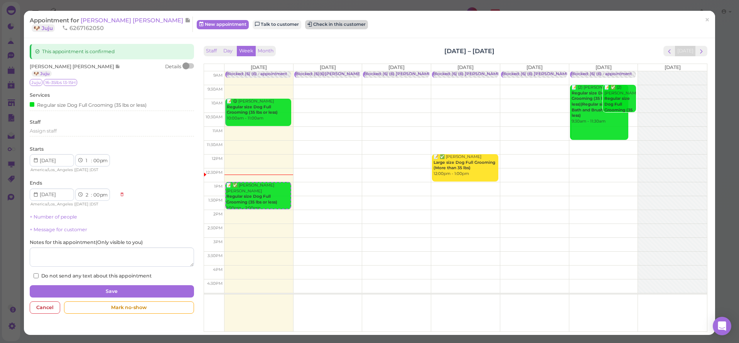
click at [305, 26] on button "Check in this customer" at bounding box center [336, 24] width 63 height 9
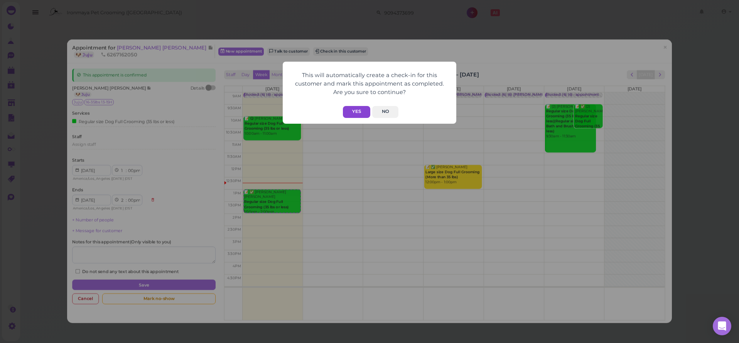
click at [351, 108] on button "Yes" at bounding box center [356, 112] width 27 height 12
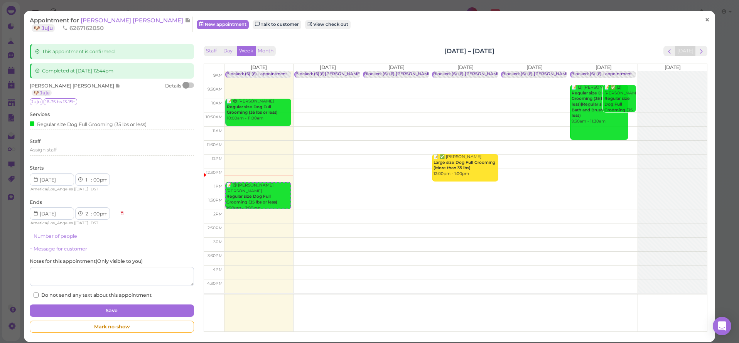
click at [705, 19] on span "×" at bounding box center [707, 20] width 5 height 11
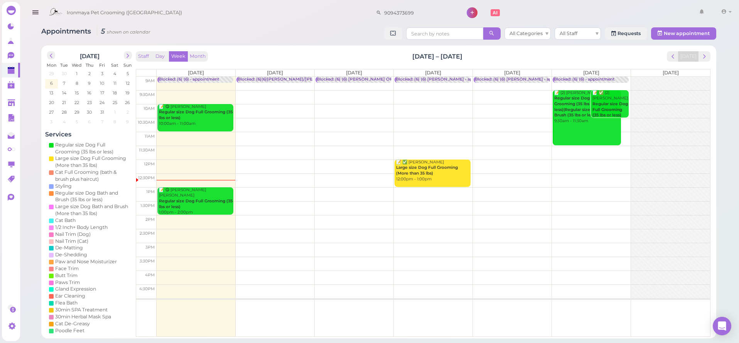
click at [297, 54] on div "Staff Day Week Month [DATE] – [DATE] [DATE]" at bounding box center [423, 56] width 575 height 10
